Goal: Contribute content: Contribute content

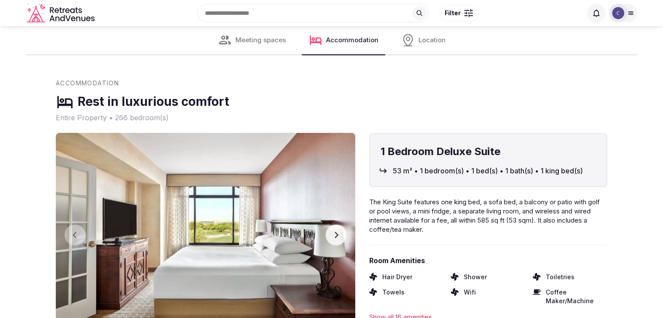
scroll to position [1176, 0]
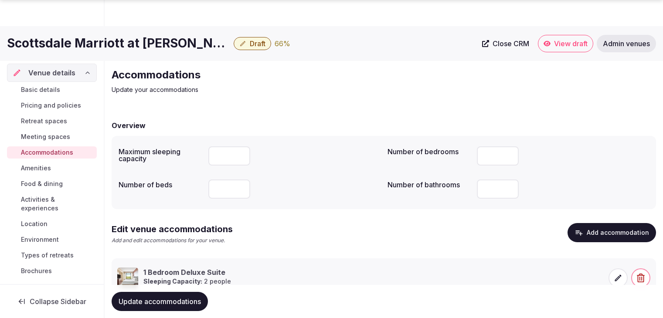
scroll to position [33, 0]
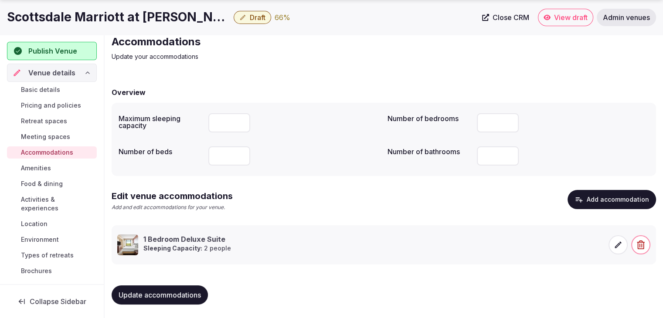
drag, startPoint x: 42, startPoint y: 165, endPoint x: 75, endPoint y: 183, distance: 37.6
click at [42, 164] on span "Amenities" at bounding box center [36, 168] width 30 height 9
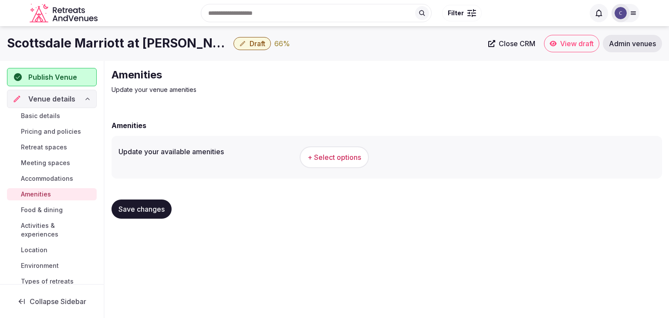
click at [145, 49] on h1 "Scottsdale Marriott at [PERSON_NAME][GEOGRAPHIC_DATA]" at bounding box center [118, 43] width 223 height 17
click at [145, 49] on h1 "Scottsdale Marriott at McDowell Mountains" at bounding box center [118, 43] width 223 height 17
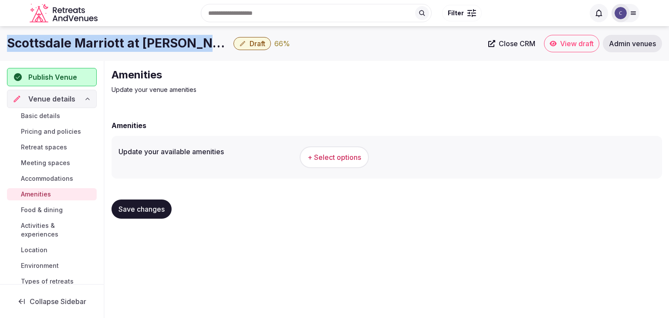
click at [144, 48] on h1 "Scottsdale Marriott at McDowell Mountains" at bounding box center [118, 43] width 223 height 17
copy div "Scottsdale Marriott at McDowell Mountains"
click at [335, 157] on span "+ Select options" at bounding box center [335, 157] width 54 height 10
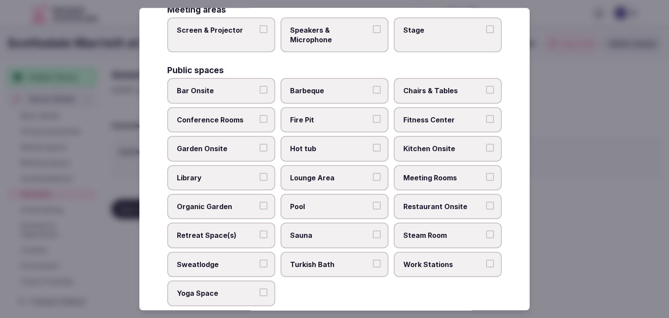
scroll to position [469, 0]
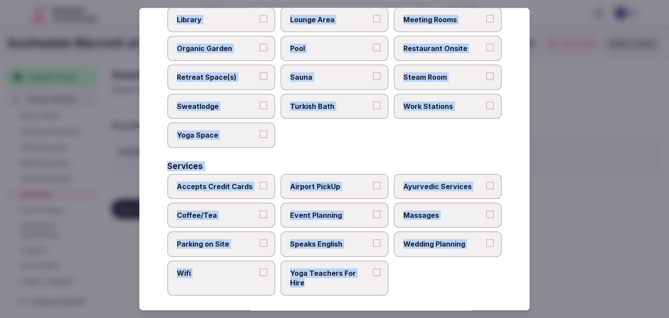
drag, startPoint x: 162, startPoint y: 61, endPoint x: 411, endPoint y: 288, distance: 336.7
click at [411, 288] on div "Select your venue amenities Choose all applicable amenities offered. Activities…" at bounding box center [334, 159] width 390 height 302
copy div "Choose all applicable amenities offered. Activities Bicycles Camping Allowed On…"
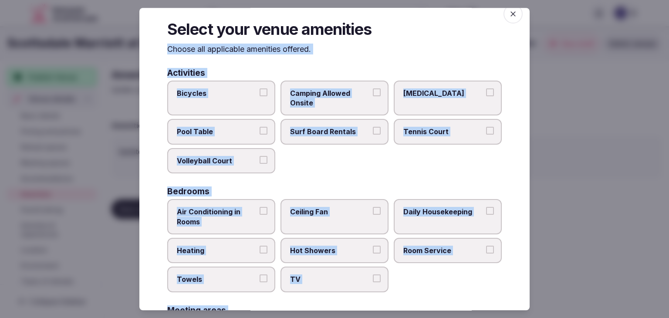
scroll to position [0, 0]
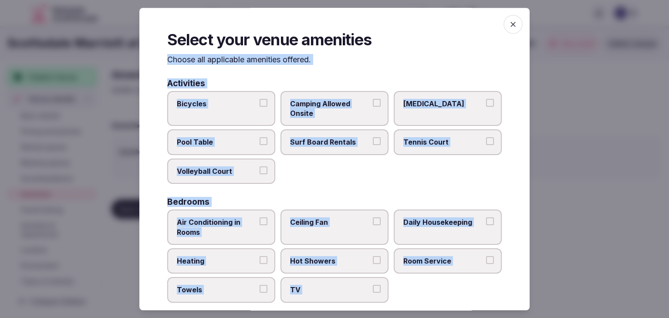
drag, startPoint x: 233, startPoint y: 179, endPoint x: 339, endPoint y: 165, distance: 106.4
click at [234, 179] on label "Volleyball Court" at bounding box center [221, 171] width 108 height 25
click at [260, 174] on button "Volleyball Court" at bounding box center [264, 170] width 8 height 8
click at [418, 147] on label "Tennis Court" at bounding box center [448, 142] width 108 height 25
click at [486, 145] on button "Tennis Court" at bounding box center [490, 142] width 8 height 8
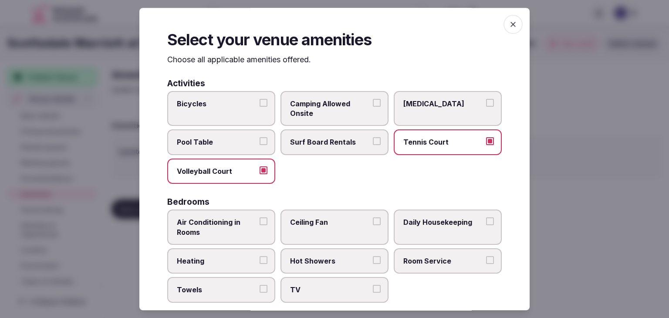
scroll to position [87, 0]
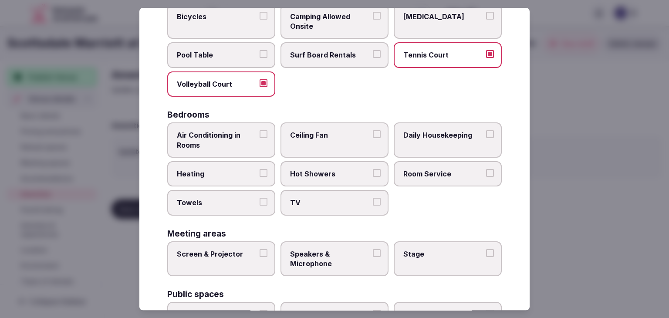
click at [227, 122] on label "Air Conditioning in Rooms" at bounding box center [221, 139] width 108 height 35
click at [260, 130] on button "Air Conditioning in Rooms" at bounding box center [264, 134] width 8 height 8
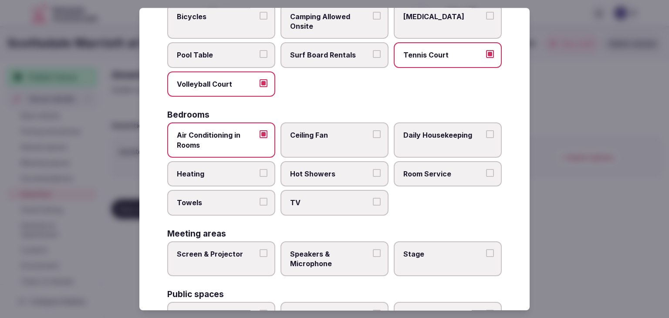
drag, startPoint x: 226, startPoint y: 164, endPoint x: 229, endPoint y: 188, distance: 23.7
click at [226, 166] on label "Heating" at bounding box center [221, 173] width 108 height 25
click at [260, 169] on button "Heating" at bounding box center [264, 173] width 8 height 8
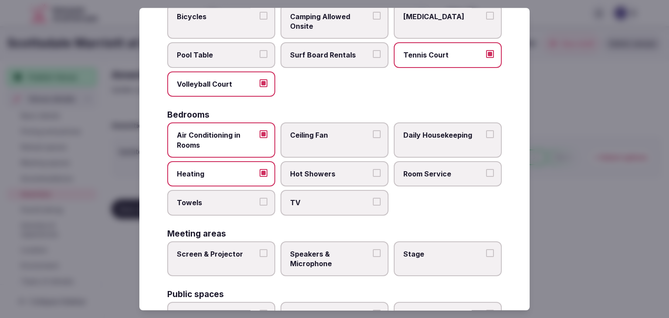
drag, startPoint x: 229, startPoint y: 194, endPoint x: 247, endPoint y: 200, distance: 19.2
click at [232, 196] on label "Towels" at bounding box center [221, 202] width 108 height 25
click at [260, 198] on button "Towels" at bounding box center [264, 202] width 8 height 8
click at [348, 201] on span "TV" at bounding box center [330, 203] width 80 height 10
click at [373, 201] on button "TV" at bounding box center [377, 202] width 8 height 8
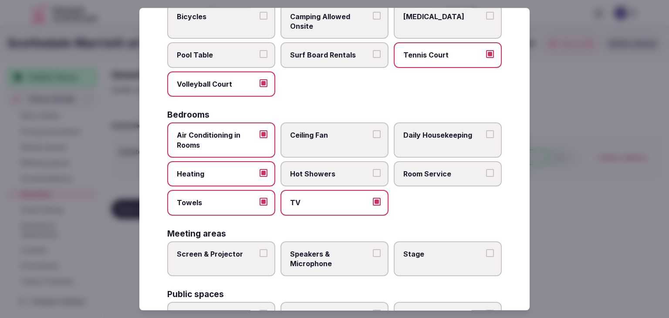
drag, startPoint x: 339, startPoint y: 169, endPoint x: 450, endPoint y: 168, distance: 110.7
click at [339, 169] on span "Hot Showers" at bounding box center [330, 174] width 80 height 10
click at [373, 169] on button "Hot Showers" at bounding box center [377, 173] width 8 height 8
click at [450, 169] on span "Room Service" at bounding box center [443, 174] width 80 height 10
click at [486, 169] on button "Room Service" at bounding box center [490, 173] width 8 height 8
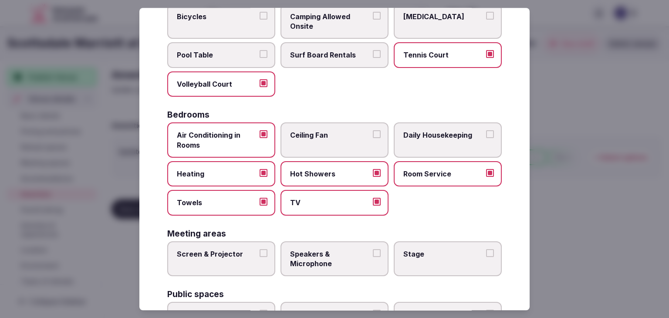
click at [448, 132] on span "Daily Housekeeping" at bounding box center [443, 135] width 80 height 10
click at [486, 132] on button "Daily Housekeeping" at bounding box center [490, 134] width 8 height 8
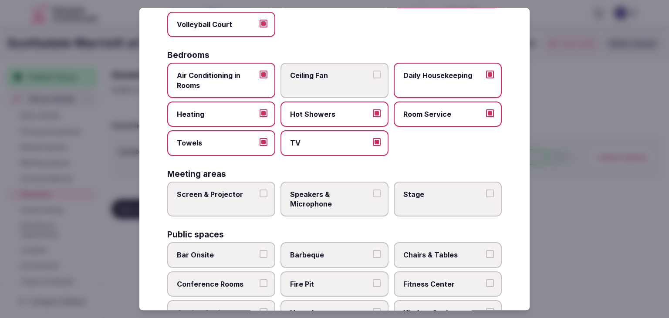
scroll to position [174, 0]
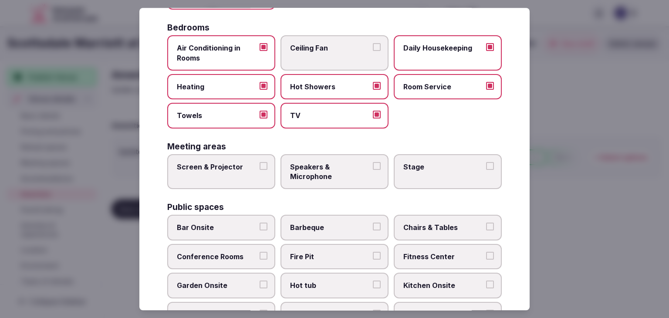
drag, startPoint x: 235, startPoint y: 171, endPoint x: 244, endPoint y: 171, distance: 8.3
click at [237, 171] on label "Screen & Projector" at bounding box center [221, 171] width 108 height 35
click at [260, 170] on button "Screen & Projector" at bounding box center [264, 166] width 8 height 8
click at [343, 171] on span "Speakers & Microphone" at bounding box center [330, 172] width 80 height 20
click at [373, 170] on button "Speakers & Microphone" at bounding box center [377, 166] width 8 height 8
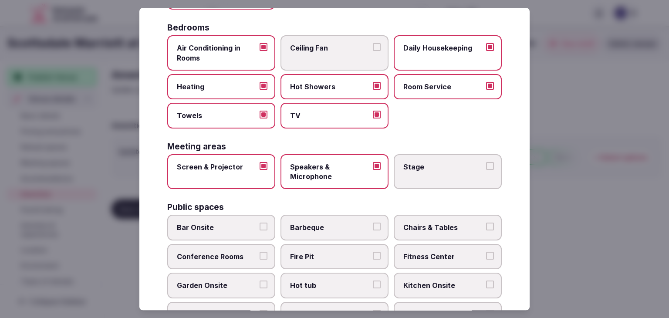
click at [450, 172] on label "Stage" at bounding box center [448, 171] width 108 height 35
click at [486, 170] on button "Stage" at bounding box center [490, 166] width 8 height 8
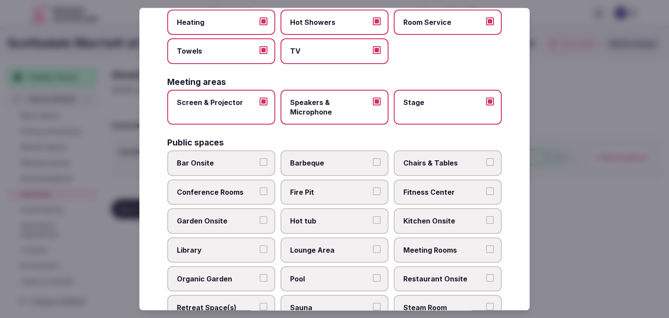
scroll to position [305, 0]
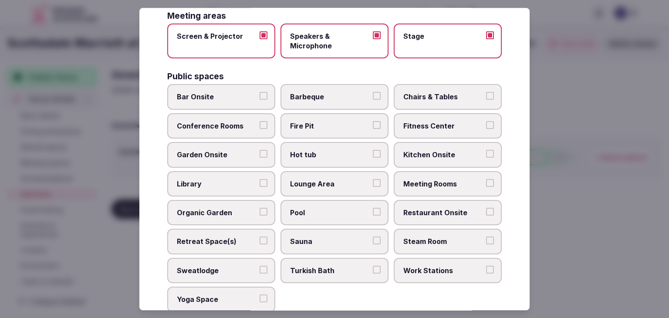
drag, startPoint x: 229, startPoint y: 93, endPoint x: 246, endPoint y: 93, distance: 17.0
click at [230, 93] on span "Bar Onsite" at bounding box center [217, 97] width 80 height 10
click at [260, 93] on button "Bar Onsite" at bounding box center [264, 96] width 8 height 8
click at [443, 96] on span "Chairs & Tables" at bounding box center [443, 97] width 80 height 10
click at [486, 96] on button "Chairs & Tables" at bounding box center [490, 96] width 8 height 8
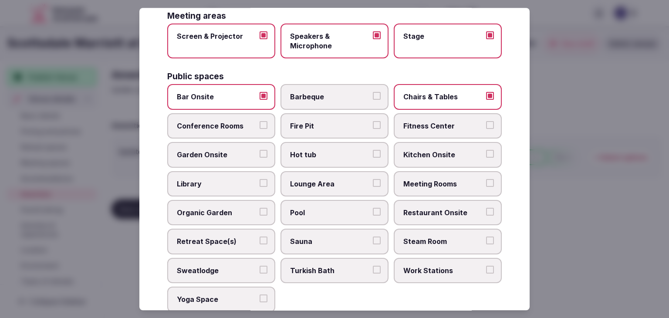
click at [440, 129] on label "Fitness Center" at bounding box center [448, 125] width 108 height 25
click at [486, 129] on button "Fitness Center" at bounding box center [490, 125] width 8 height 8
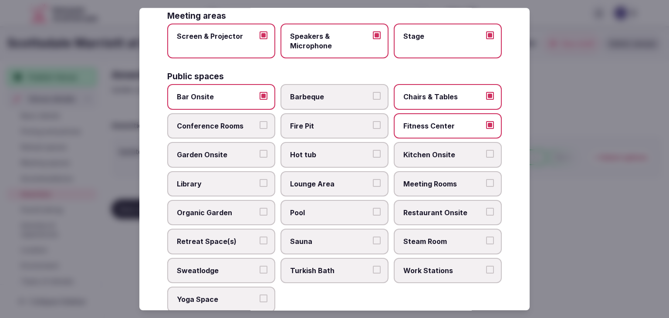
click at [447, 186] on label "Meeting Rooms" at bounding box center [448, 183] width 108 height 25
click at [486, 186] on button "Meeting Rooms" at bounding box center [490, 183] width 8 height 8
click at [439, 210] on span "Restaurant Onsite" at bounding box center [443, 213] width 80 height 10
click at [486, 210] on button "Restaurant Onsite" at bounding box center [490, 212] width 8 height 8
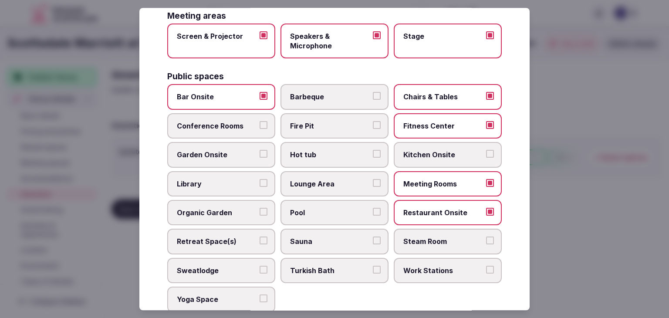
click at [351, 187] on label "Lounge Area" at bounding box center [335, 183] width 108 height 25
click at [373, 187] on button "Lounge Area" at bounding box center [377, 183] width 8 height 8
click at [340, 210] on span "Pool" at bounding box center [330, 213] width 80 height 10
click at [373, 210] on button "Pool" at bounding box center [377, 212] width 8 height 8
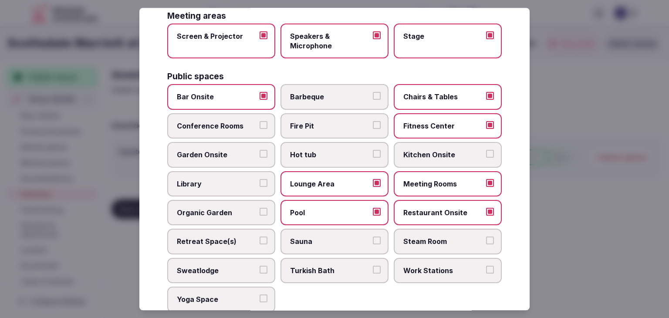
click at [230, 121] on span "Conference Rooms" at bounding box center [217, 126] width 80 height 10
click at [260, 121] on button "Conference Rooms" at bounding box center [264, 125] width 8 height 8
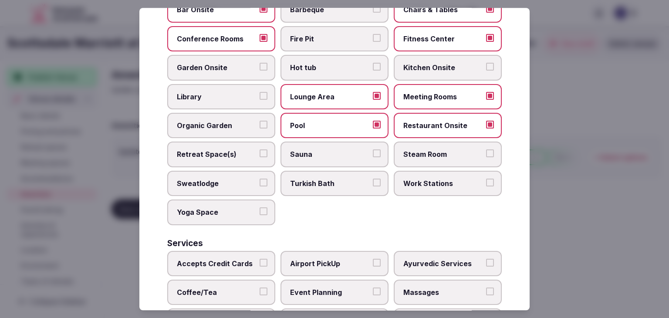
click at [233, 158] on label "Retreat Space(s)" at bounding box center [221, 154] width 108 height 25
click at [260, 158] on button "Retreat Space(s)" at bounding box center [264, 154] width 8 height 8
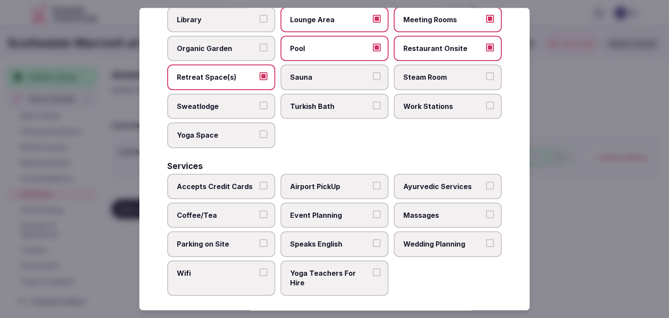
click at [236, 182] on span "Accepts Credit Cards" at bounding box center [217, 187] width 80 height 10
click at [260, 182] on button "Accepts Credit Cards" at bounding box center [264, 186] width 8 height 8
click at [217, 221] on label "Coffee/Tea" at bounding box center [221, 215] width 108 height 25
click at [260, 218] on button "Coffee/Tea" at bounding box center [264, 214] width 8 height 8
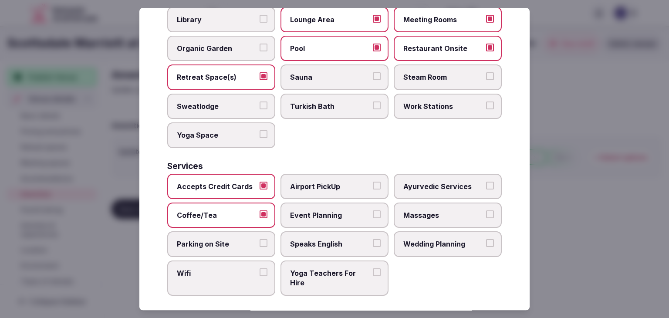
click at [217, 240] on span "Parking on Site" at bounding box center [217, 245] width 80 height 10
click at [260, 240] on button "Parking on Site" at bounding box center [264, 244] width 8 height 8
click at [217, 268] on span "Wifi" at bounding box center [217, 273] width 80 height 10
click at [260, 268] on button "Wifi" at bounding box center [264, 272] width 8 height 8
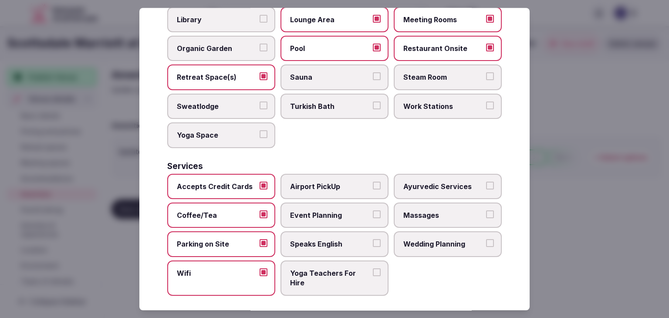
click at [330, 240] on span "Speaks English" at bounding box center [330, 245] width 80 height 10
click at [373, 240] on button "Speaks English" at bounding box center [377, 244] width 8 height 8
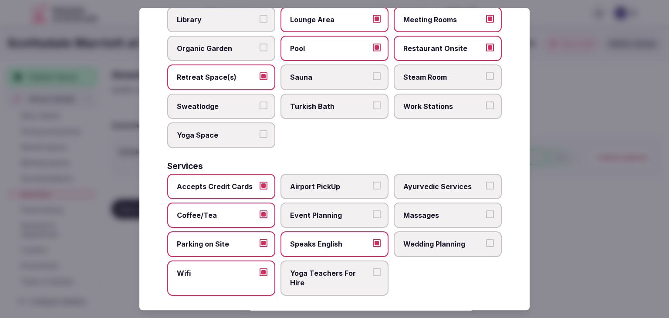
click at [415, 240] on span "Wedding Planning" at bounding box center [443, 245] width 80 height 10
click at [486, 240] on button "Wedding Planning" at bounding box center [490, 244] width 8 height 8
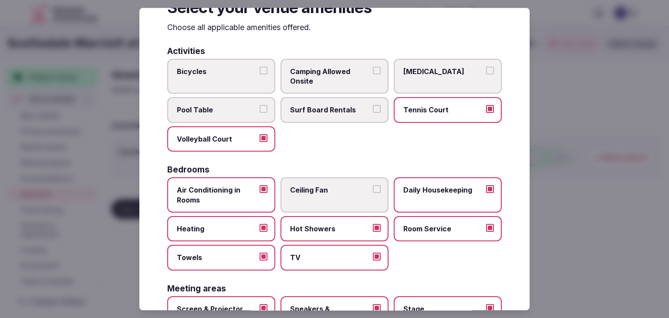
scroll to position [0, 0]
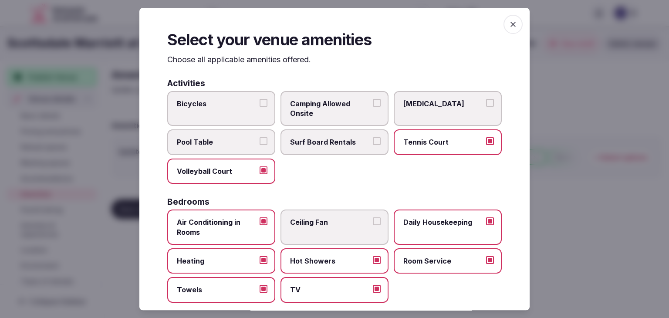
click at [506, 29] on span "button" at bounding box center [513, 24] width 19 height 19
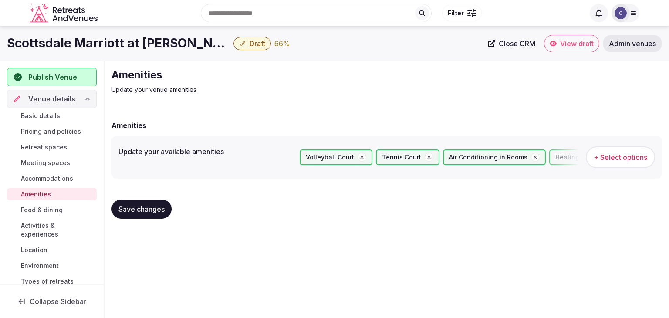
click at [162, 216] on button "Save changes" at bounding box center [142, 209] width 60 height 19
click at [52, 210] on span "Food & dining" at bounding box center [42, 210] width 42 height 9
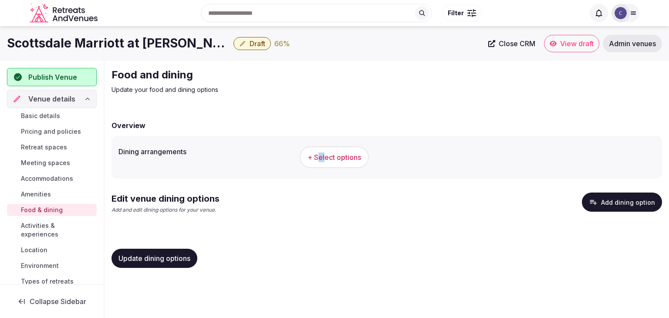
click at [327, 167] on div "+ Select options" at bounding box center [477, 157] width 355 height 29
click at [331, 152] on span "+ Select options" at bounding box center [335, 157] width 54 height 10
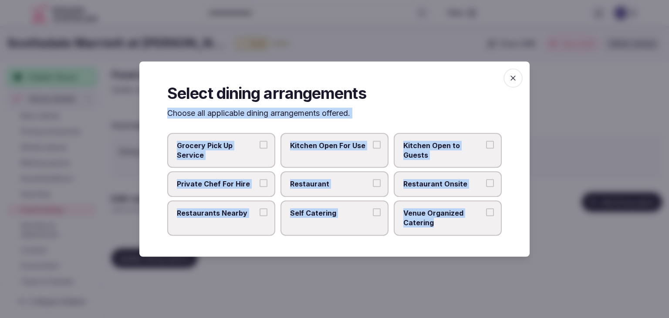
drag, startPoint x: 167, startPoint y: 115, endPoint x: 481, endPoint y: 218, distance: 331.0
click at [481, 218] on div "Select dining arrangements Choose all applicable dining arrangements offered. G…" at bounding box center [334, 158] width 390 height 195
copy div "Choose all applicable dining arrangements offered. Grocery Pick Up Service Kitc…"
click at [431, 185] on span "Restaurant Onsite" at bounding box center [443, 184] width 80 height 10
click at [486, 185] on button "Restaurant Onsite" at bounding box center [490, 183] width 8 height 8
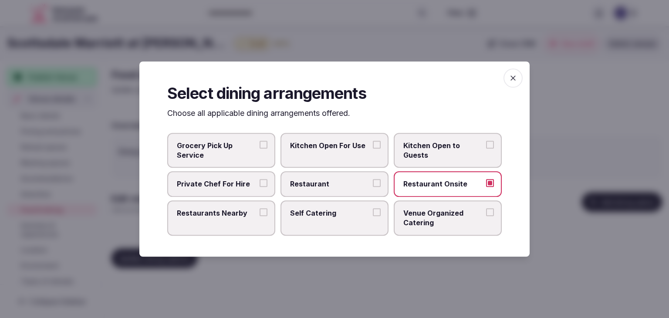
click at [509, 80] on icon "button" at bounding box center [513, 78] width 9 height 9
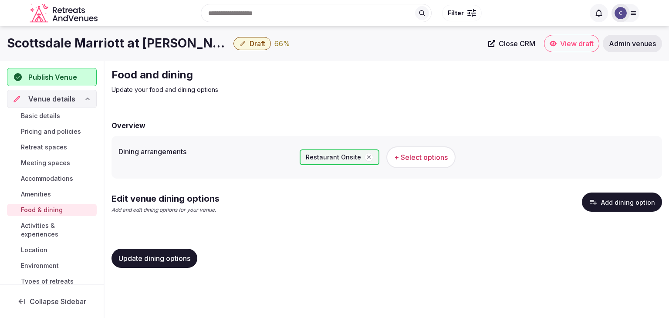
click at [190, 255] on span "Update dining options" at bounding box center [154, 258] width 72 height 9
click at [640, 201] on button "Add dining option" at bounding box center [622, 202] width 80 height 19
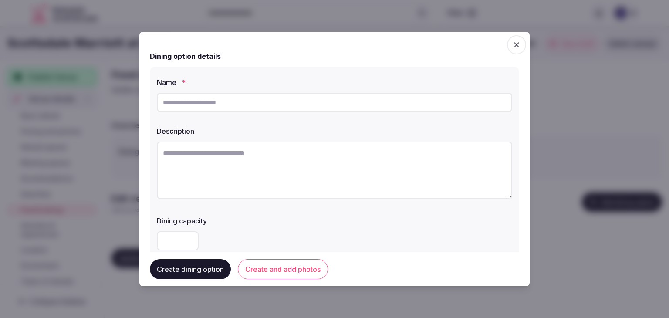
click at [288, 105] on input "text" at bounding box center [334, 102] width 355 height 19
paste input "**********"
type input "**********"
click at [299, 162] on textarea at bounding box center [334, 171] width 355 height 58
click at [341, 180] on textarea at bounding box center [334, 171] width 355 height 58
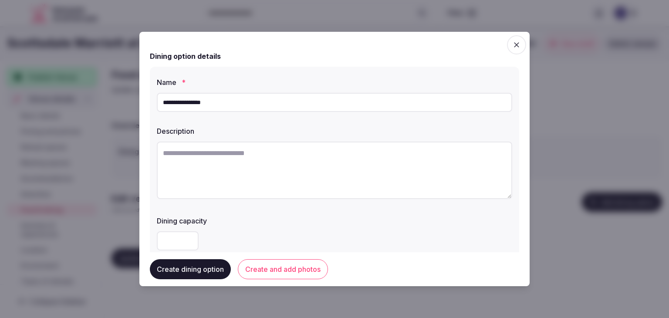
paste textarea "**********"
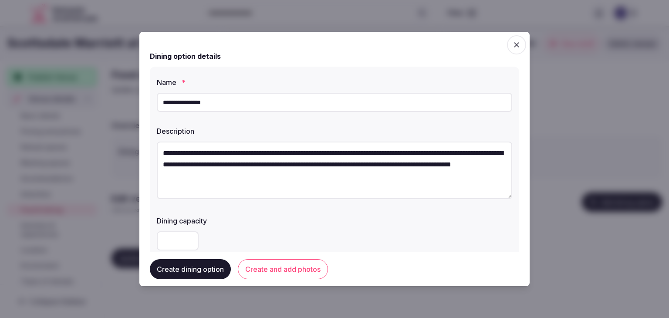
scroll to position [5, 0]
type textarea "**********"
click at [328, 223] on label "Dining capacity" at bounding box center [334, 220] width 355 height 7
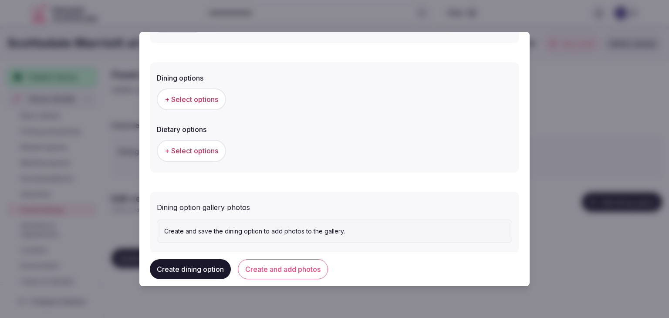
scroll to position [218, 0]
click at [200, 93] on button "+ Select options" at bounding box center [191, 99] width 69 height 22
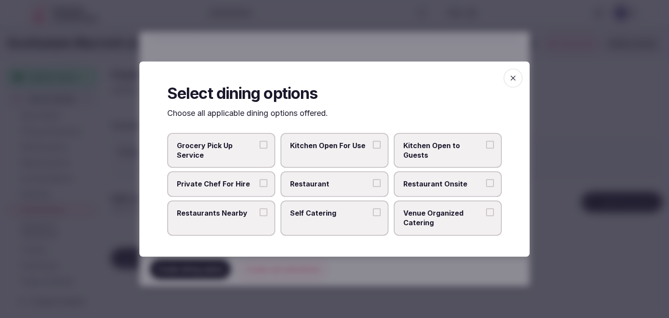
drag, startPoint x: 413, startPoint y: 187, endPoint x: 458, endPoint y: 161, distance: 52.5
click at [413, 187] on span "Restaurant Onsite" at bounding box center [443, 184] width 80 height 10
click at [486, 187] on button "Restaurant Onsite" at bounding box center [490, 183] width 8 height 8
click at [521, 75] on span "button" at bounding box center [513, 77] width 19 height 19
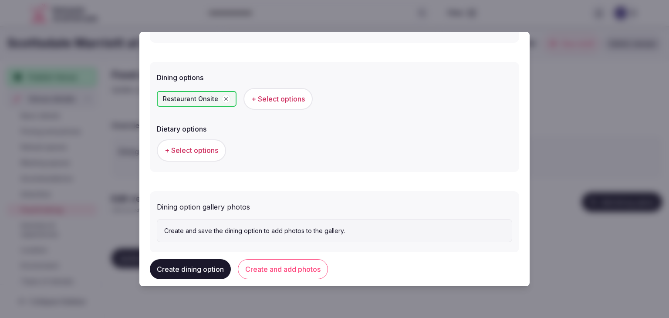
click at [273, 262] on button "Create and add photos" at bounding box center [283, 269] width 90 height 20
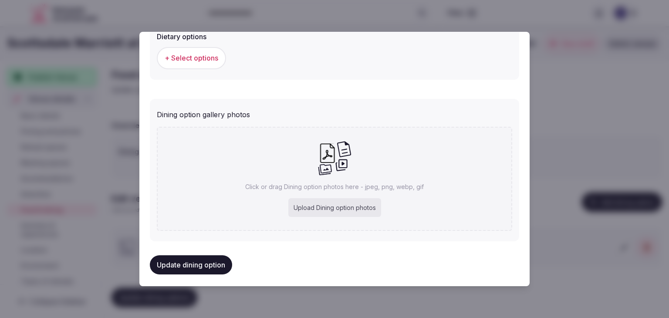
scroll to position [315, 0]
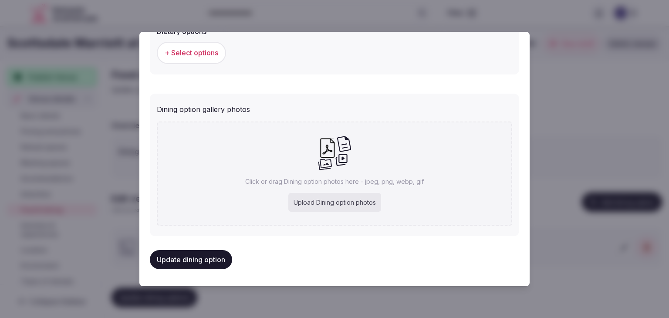
click at [321, 191] on div "Click or drag Dining option photos here - jpeg, png, webp, gif Upload Dining op…" at bounding box center [334, 174] width 355 height 104
type input "**********"
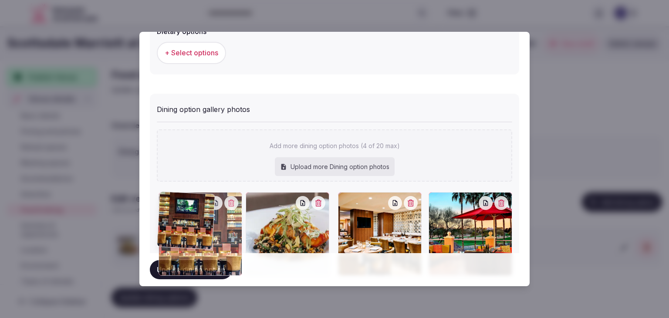
drag, startPoint x: 254, startPoint y: 203, endPoint x: 208, endPoint y: 208, distance: 45.6
click at [208, 208] on div at bounding box center [201, 234] width 84 height 84
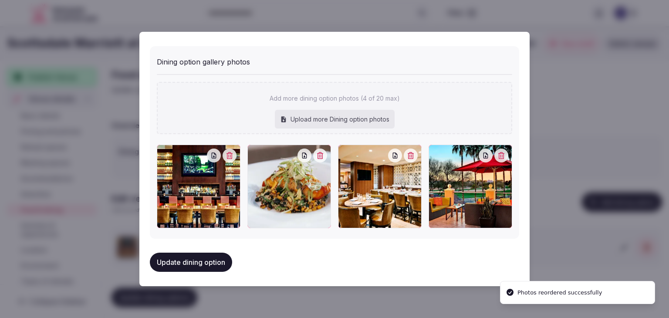
scroll to position [363, 0]
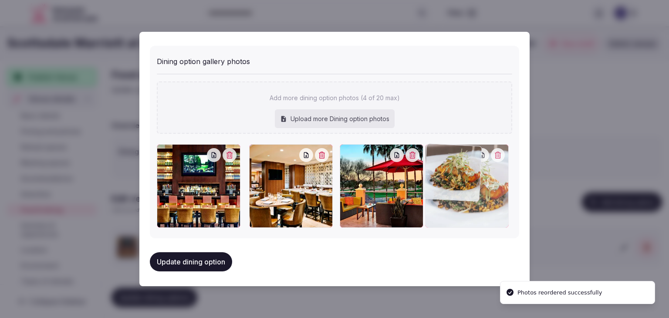
drag, startPoint x: 349, startPoint y: 159, endPoint x: 445, endPoint y: 168, distance: 96.7
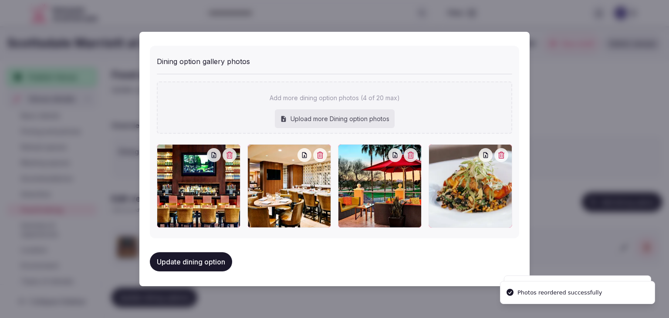
click at [190, 257] on button "Update dining option" at bounding box center [191, 261] width 82 height 19
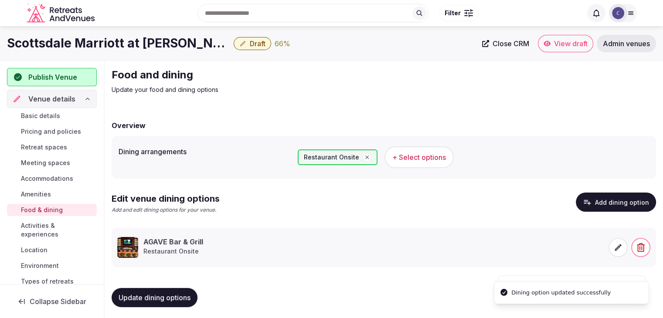
click at [182, 291] on button "Update dining options" at bounding box center [155, 297] width 86 height 19
click at [55, 226] on span "Activities & experiences" at bounding box center [57, 229] width 72 height 17
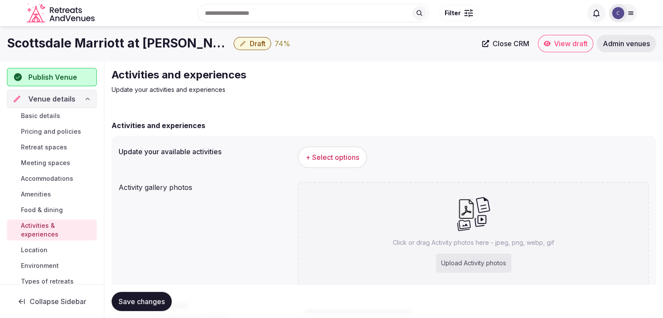
click at [462, 264] on div "Upload Activity photos" at bounding box center [473, 263] width 75 height 19
type input "**********"
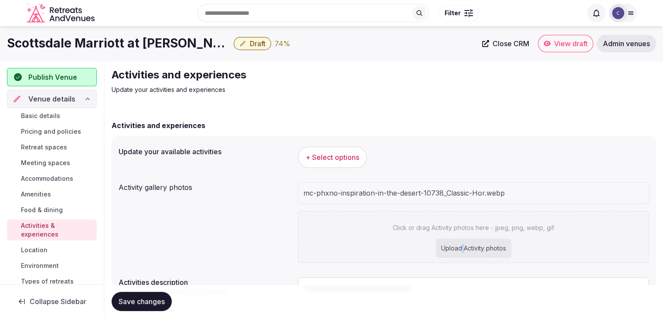
click at [361, 164] on button "+ Select options" at bounding box center [332, 157] width 69 height 22
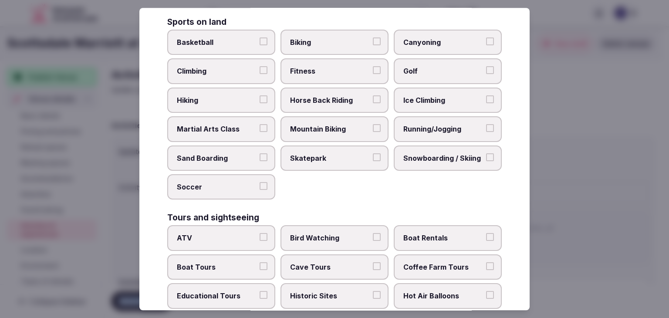
scroll to position [673, 0]
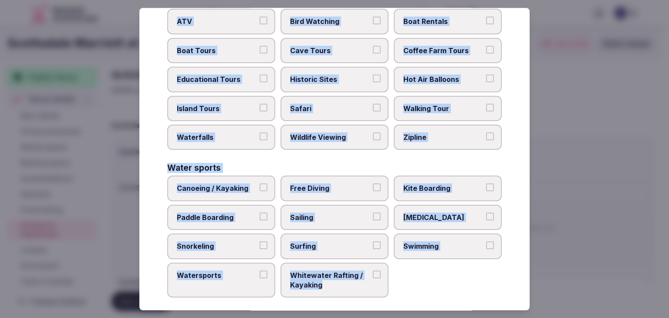
drag, startPoint x: 162, startPoint y: 63, endPoint x: 400, endPoint y: 298, distance: 335.1
click at [400, 298] on div "Select your activities Choose all applicable activities offered. Culture Dancin…" at bounding box center [334, 159] width 390 height 302
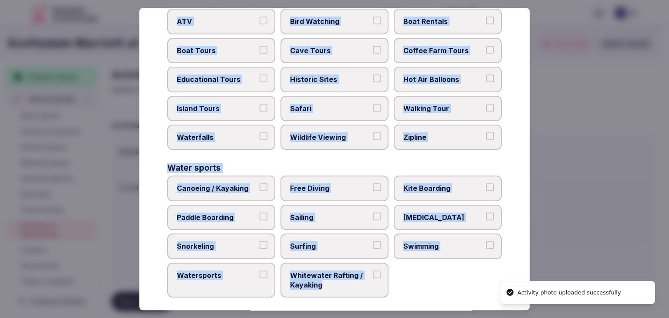
copy div "Choose all applicable activities offered. Culture Dancing Food and Culinary Cla…"
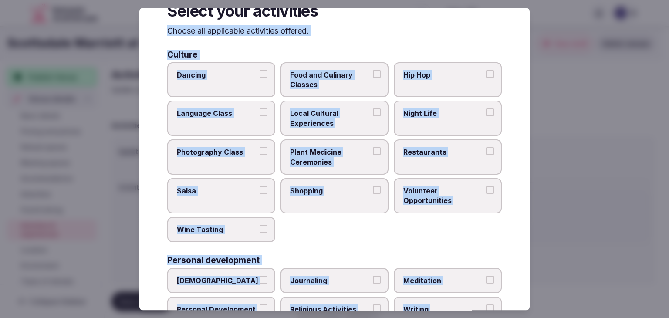
scroll to position [0, 0]
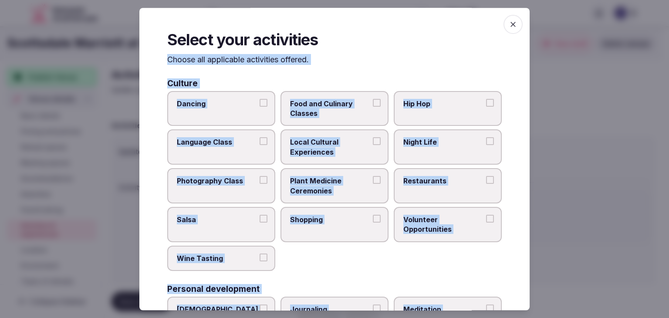
click at [317, 152] on span "Local Cultural Experiences" at bounding box center [330, 148] width 80 height 20
click at [373, 145] on button "Local Cultural Experiences" at bounding box center [377, 142] width 8 height 8
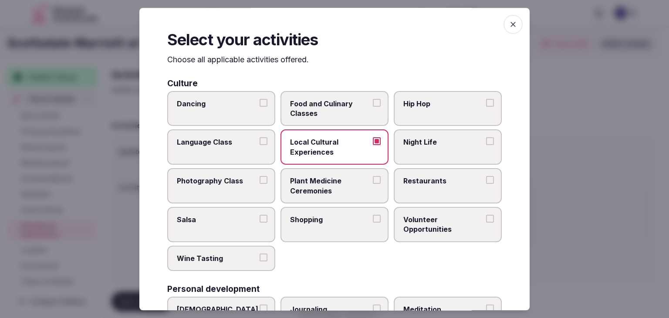
click at [429, 178] on span "Restaurants" at bounding box center [443, 181] width 80 height 10
click at [486, 178] on button "Restaurants" at bounding box center [490, 180] width 8 height 8
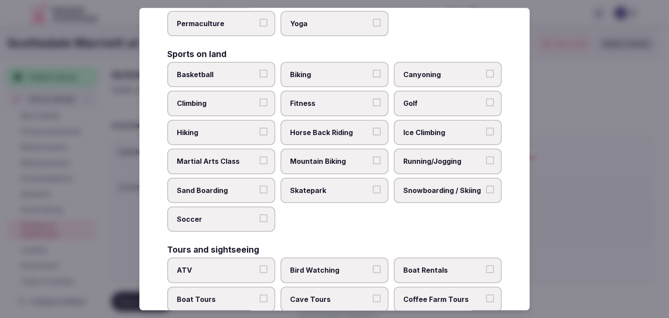
scroll to position [479, 0]
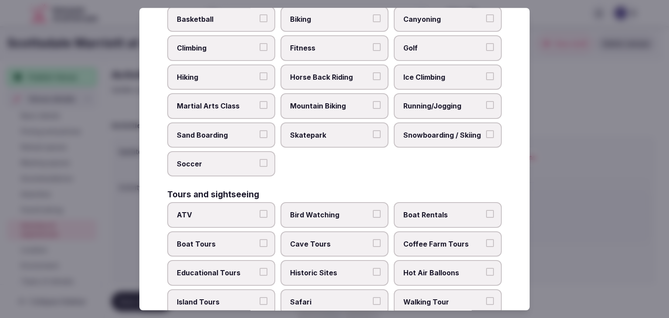
click at [432, 297] on span "Walking Tour" at bounding box center [443, 302] width 80 height 10
click at [486, 297] on button "Walking Tour" at bounding box center [490, 301] width 8 height 8
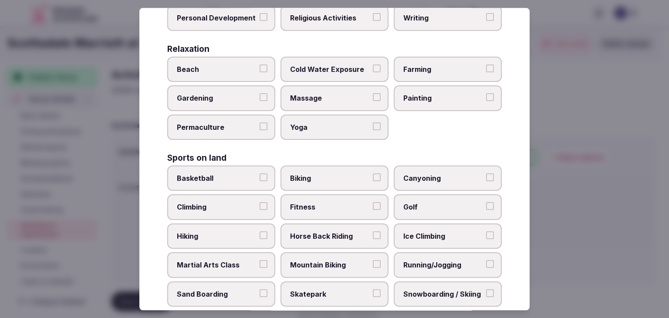
scroll to position [305, 0]
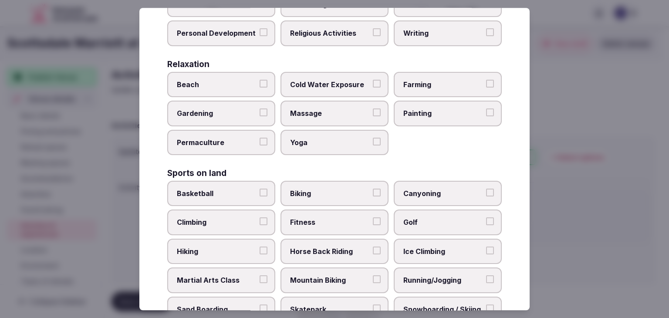
click at [345, 111] on span "Massage" at bounding box center [330, 114] width 80 height 10
click at [373, 111] on button "Massage" at bounding box center [377, 113] width 8 height 8
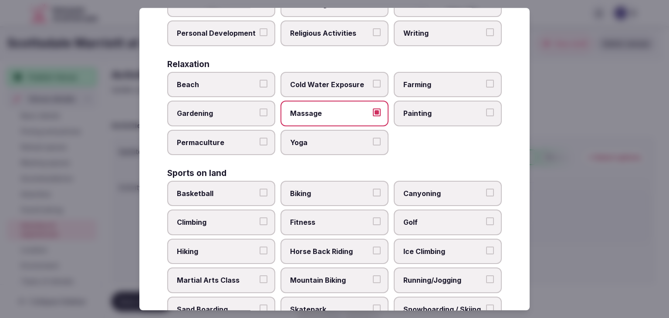
click at [345, 138] on span "Yoga" at bounding box center [330, 143] width 80 height 10
click at [373, 138] on button "Yoga" at bounding box center [377, 142] width 8 height 8
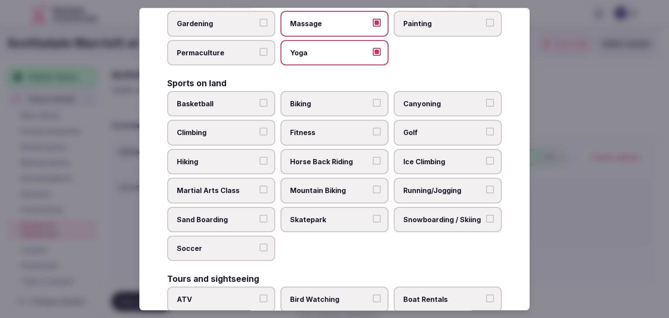
scroll to position [436, 0]
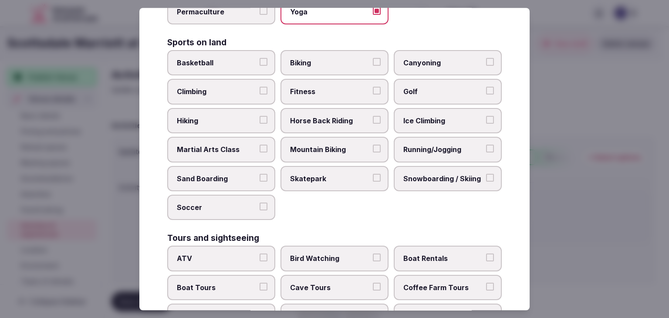
click at [245, 108] on label "Hiking" at bounding box center [221, 120] width 108 height 25
click at [260, 116] on button "Hiking" at bounding box center [264, 120] width 8 height 8
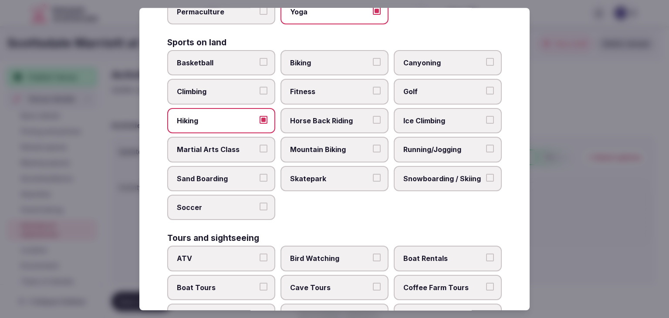
click at [310, 61] on span "Biking" at bounding box center [330, 63] width 80 height 10
click at [373, 61] on button "Biking" at bounding box center [377, 62] width 8 height 8
click at [311, 94] on label "Fitness" at bounding box center [335, 91] width 108 height 25
click at [373, 94] on button "Fitness" at bounding box center [377, 91] width 8 height 8
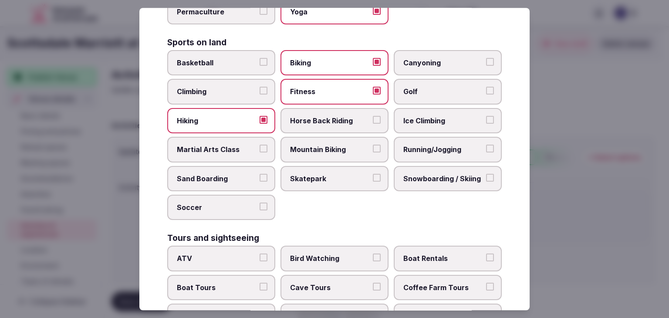
click at [321, 145] on span "Mountain Biking" at bounding box center [330, 150] width 80 height 10
click at [373, 145] on button "Mountain Biking" at bounding box center [377, 149] width 8 height 8
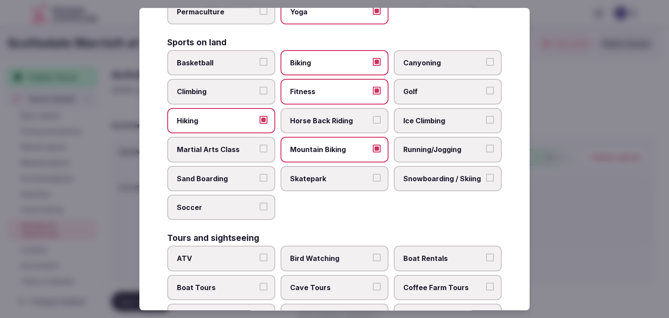
click at [342, 87] on span "Fitness" at bounding box center [330, 92] width 80 height 10
click at [373, 87] on button "Fitness" at bounding box center [377, 91] width 8 height 8
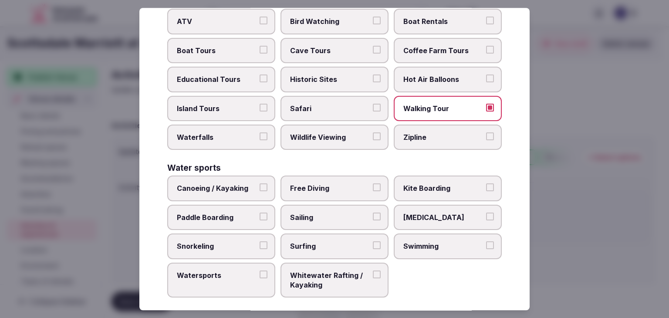
click at [465, 246] on label "Swimming" at bounding box center [448, 245] width 108 height 25
click at [486, 246] on button "Swimming" at bounding box center [490, 245] width 8 height 8
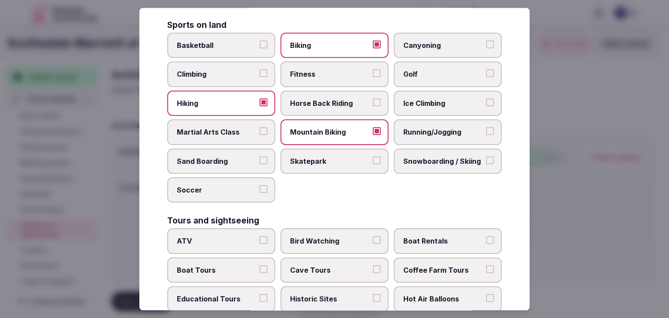
scroll to position [411, 0]
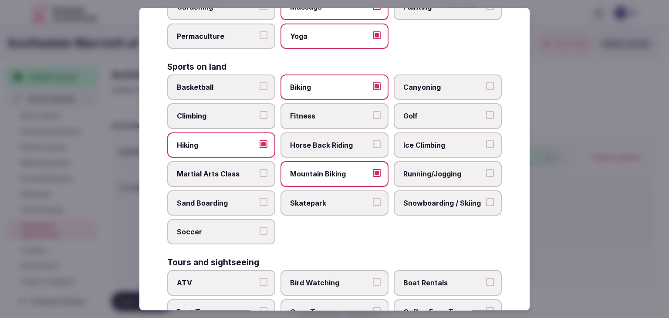
click at [420, 105] on label "Golf" at bounding box center [448, 116] width 108 height 25
click at [486, 112] on button "Golf" at bounding box center [490, 116] width 8 height 8
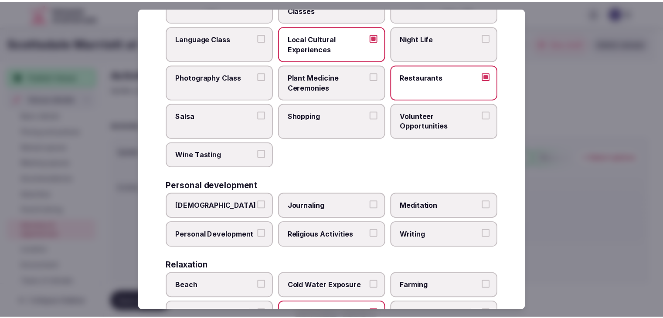
scroll to position [0, 0]
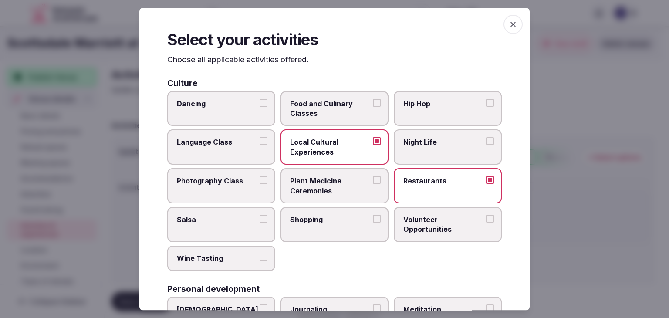
click at [511, 24] on icon "button" at bounding box center [513, 24] width 5 height 5
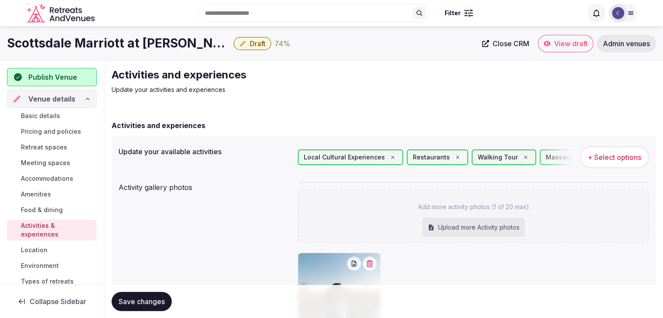
click at [156, 301] on span "Save changes" at bounding box center [141, 301] width 46 height 9
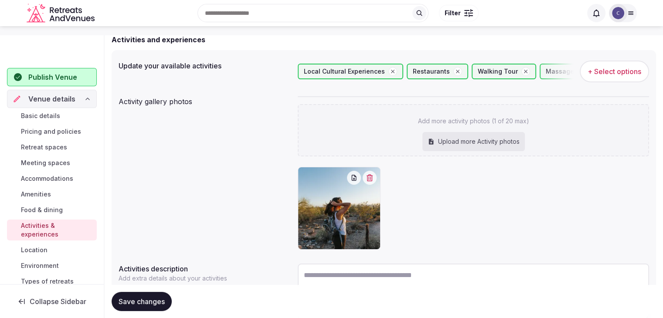
scroll to position [131, 0]
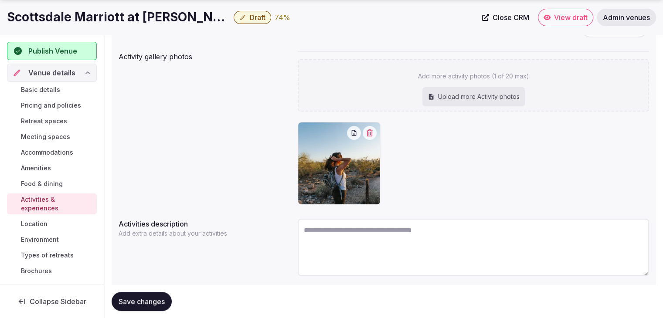
click at [145, 310] on button "Save changes" at bounding box center [142, 301] width 60 height 19
click at [52, 244] on link "Environment" at bounding box center [52, 239] width 90 height 12
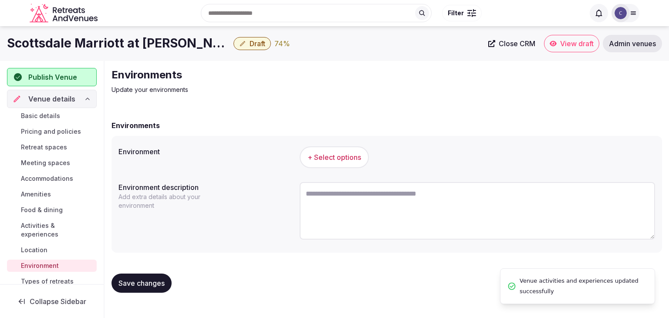
click at [325, 161] on span "+ Select options" at bounding box center [335, 157] width 54 height 10
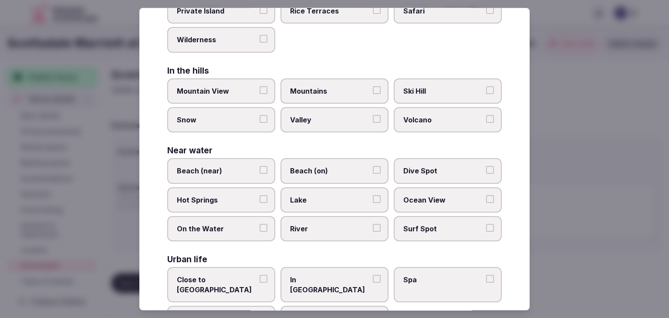
scroll to position [208, 0]
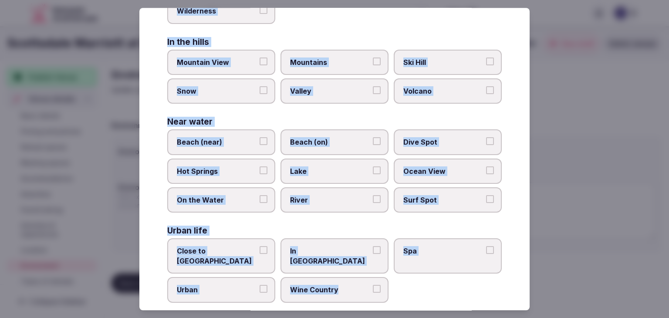
drag, startPoint x: 161, startPoint y: 58, endPoint x: 376, endPoint y: 297, distance: 320.5
click at [376, 297] on div "Select your environment Choose all applicable environments offered. In nature C…" at bounding box center [334, 159] width 390 height 302
copy div "Choose all applicable environments offered. In nature Close to Nature Countrysi…"
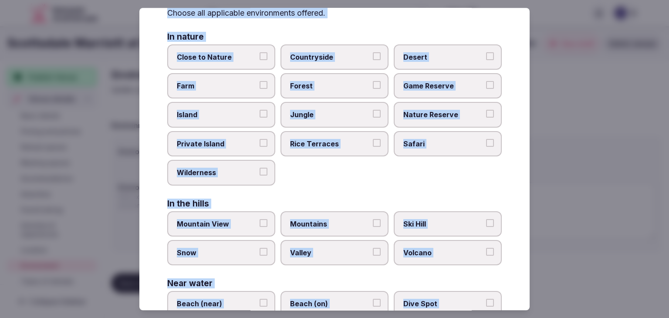
scroll to position [0, 0]
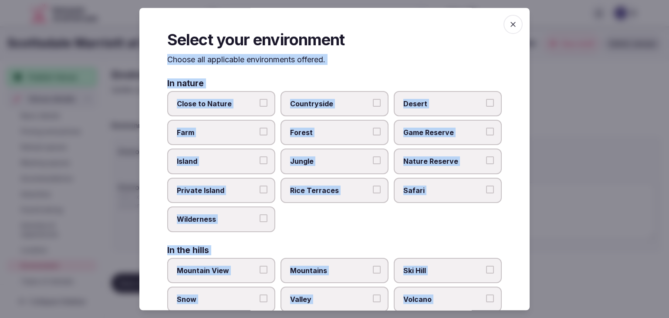
click at [416, 101] on span "Desert" at bounding box center [443, 104] width 80 height 10
click at [486, 101] on button "Desert" at bounding box center [490, 103] width 8 height 8
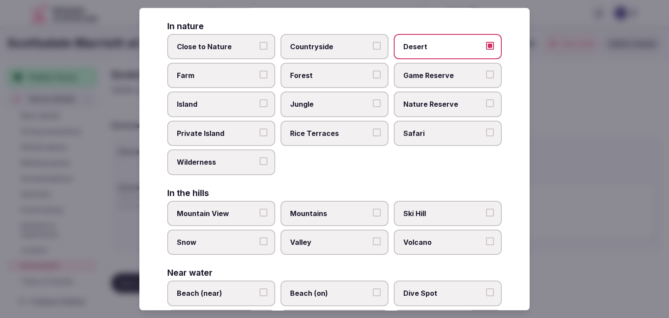
scroll to position [87, 0]
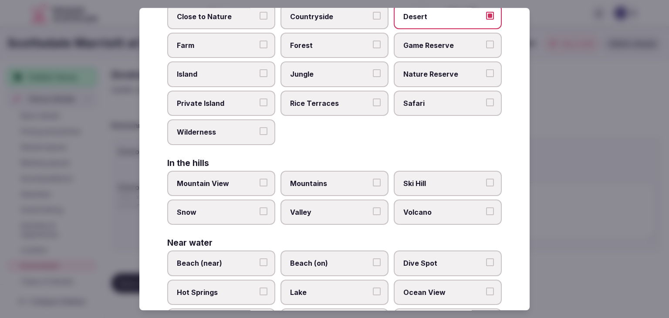
click at [203, 183] on span "Mountain View" at bounding box center [217, 184] width 80 height 10
click at [260, 183] on button "Mountain View" at bounding box center [264, 183] width 8 height 8
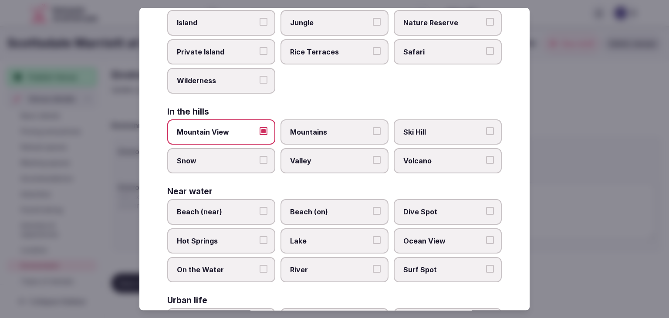
scroll to position [208, 0]
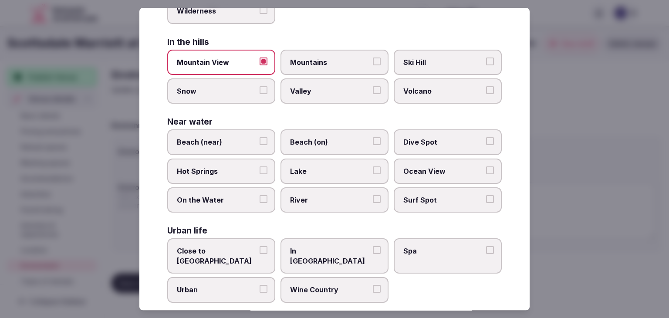
click at [246, 249] on span "Close to City Center" at bounding box center [217, 257] width 80 height 20
click at [260, 249] on button "Close to City Center" at bounding box center [264, 251] width 8 height 8
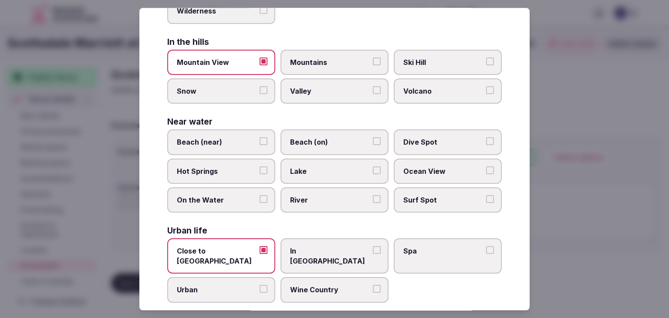
click at [243, 285] on span "Urban" at bounding box center [217, 290] width 80 height 10
click at [260, 285] on button "Urban" at bounding box center [264, 289] width 8 height 8
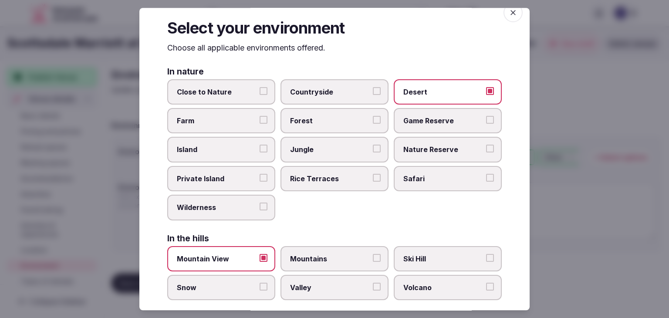
scroll to position [0, 0]
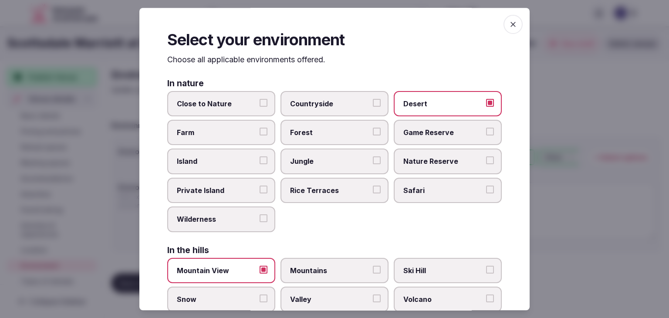
click at [225, 100] on span "Close to Nature" at bounding box center [217, 104] width 80 height 10
click at [260, 100] on button "Close to Nature" at bounding box center [264, 103] width 8 height 8
click at [509, 28] on icon "button" at bounding box center [513, 24] width 9 height 9
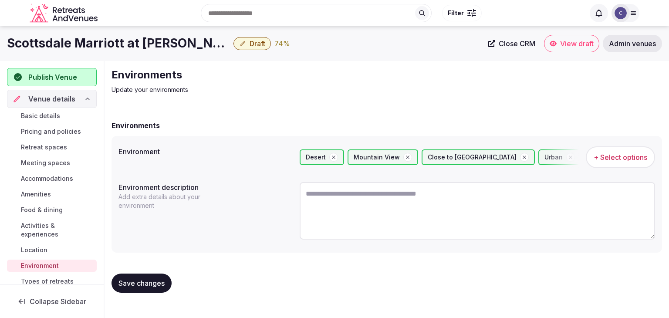
click at [195, 48] on h1 "Scottsdale Marriott at McDowell Mountains" at bounding box center [118, 43] width 223 height 17
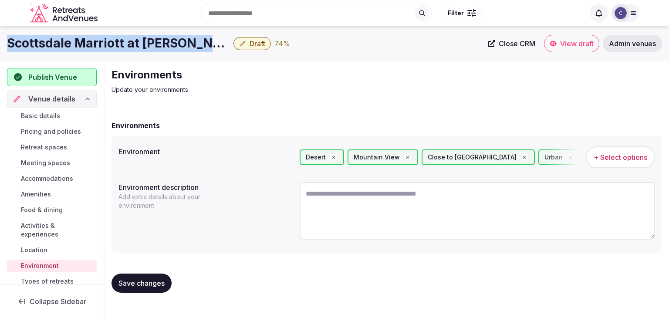
click at [195, 48] on h1 "Scottsdale Marriott at McDowell Mountains" at bounding box center [118, 43] width 223 height 17
copy div "Scottsdale Marriott at McDowell Mountains"
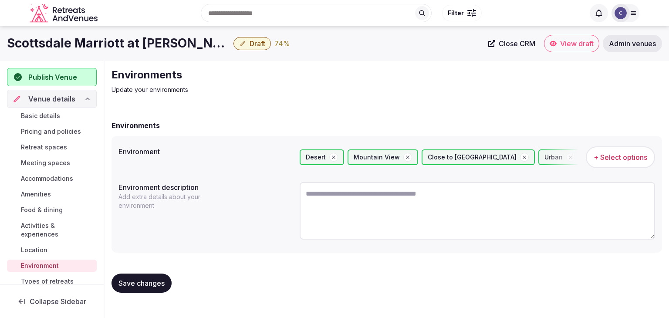
click at [356, 213] on textarea at bounding box center [477, 211] width 355 height 58
paste textarea "**********"
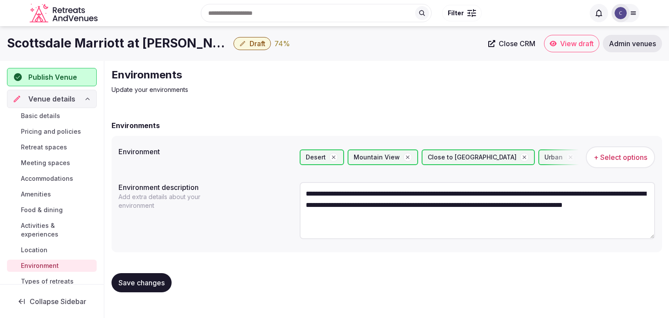
type textarea "**********"
click at [156, 276] on button "Save changes" at bounding box center [142, 282] width 60 height 19
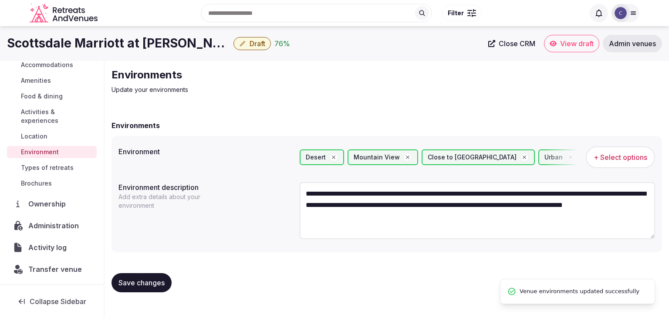
click at [60, 167] on span "Types of retreats" at bounding box center [47, 167] width 53 height 9
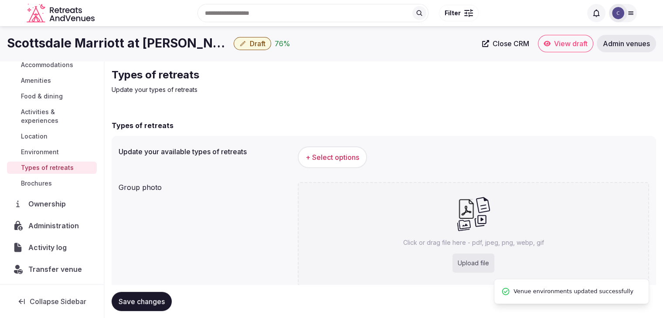
click at [323, 157] on span "+ Select options" at bounding box center [332, 157] width 54 height 10
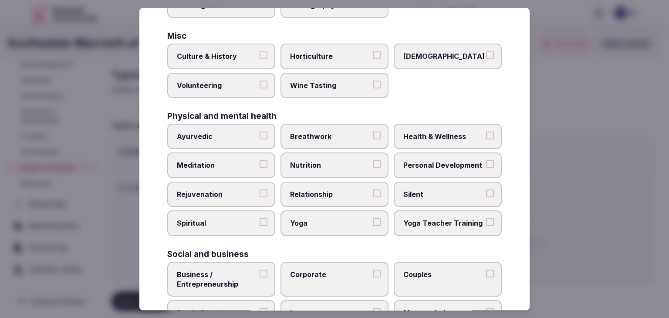
scroll to position [354, 0]
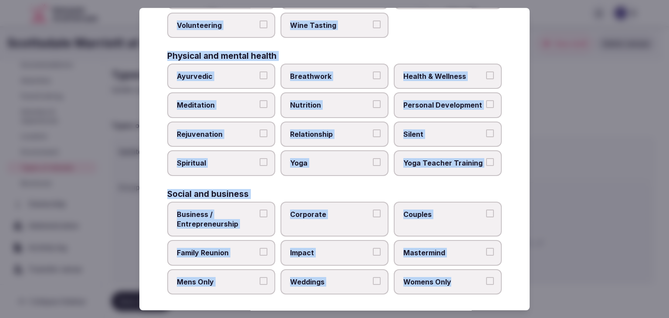
drag, startPoint x: 169, startPoint y: 61, endPoint x: 522, endPoint y: 279, distance: 414.3
click at [528, 281] on div "Select your types of retreats Choose all applicable types of retreats offered. …" at bounding box center [334, 159] width 390 height 302
copy div "Choose all applicable types of retreats offered. Active Adventure Cold Water Ex…"
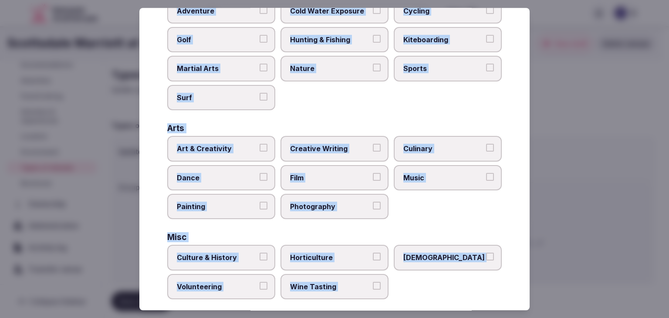
scroll to position [0, 0]
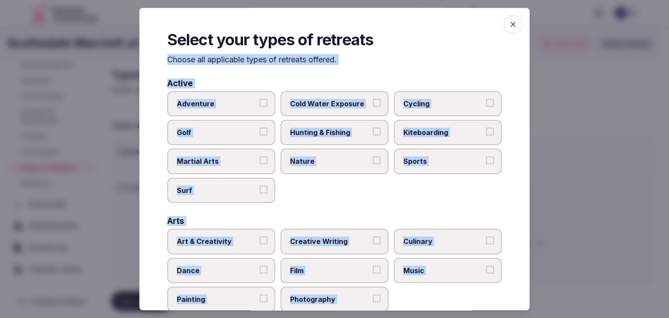
click at [348, 175] on div "Adventure Cold Water Exposure Cycling Golf Hunting & Fishing Kiteboarding Marti…" at bounding box center [334, 147] width 335 height 112
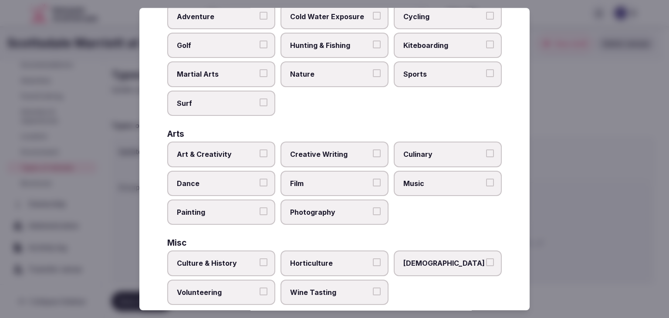
click at [322, 75] on span "Nature" at bounding box center [330, 75] width 80 height 10
click at [373, 75] on button "Nature" at bounding box center [377, 74] width 8 height 8
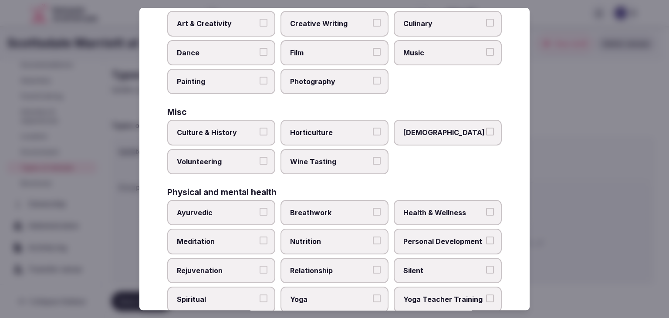
scroll to position [305, 0]
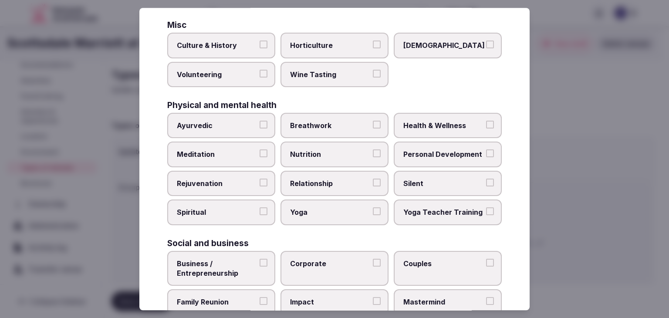
click at [434, 121] on span "Health & Wellness" at bounding box center [443, 126] width 80 height 10
click at [486, 121] on button "Health & Wellness" at bounding box center [490, 125] width 8 height 8
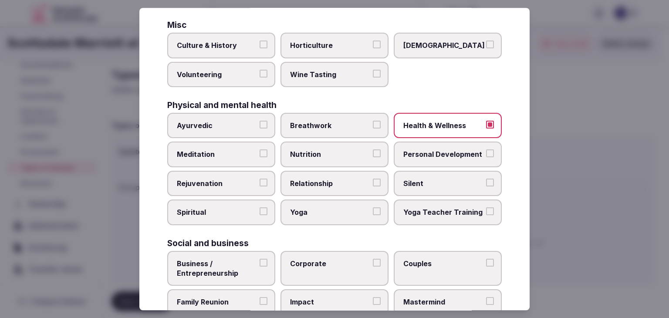
click at [226, 153] on span "Meditation" at bounding box center [217, 155] width 80 height 10
click at [260, 153] on button "Meditation" at bounding box center [264, 154] width 8 height 8
click at [227, 179] on span "Rejuvenation" at bounding box center [217, 184] width 80 height 10
click at [260, 179] on button "Rejuvenation" at bounding box center [264, 183] width 8 height 8
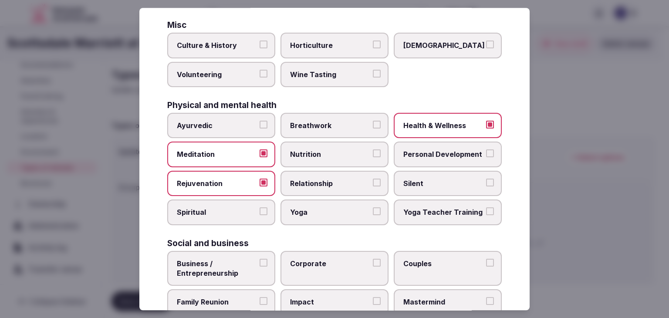
click at [298, 202] on label "Yoga" at bounding box center [335, 212] width 108 height 25
click at [373, 208] on button "Yoga" at bounding box center [377, 212] width 8 height 8
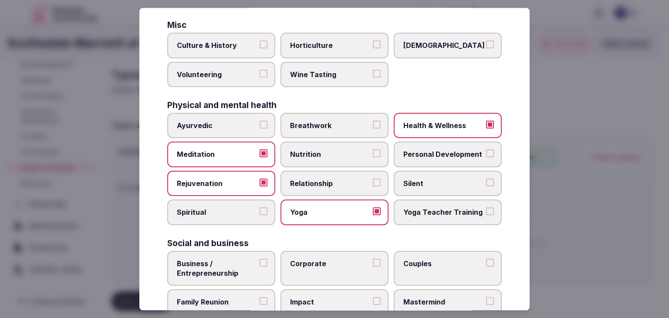
click at [424, 142] on label "Personal Development" at bounding box center [448, 154] width 108 height 25
click at [486, 150] on button "Personal Development" at bounding box center [490, 154] width 8 height 8
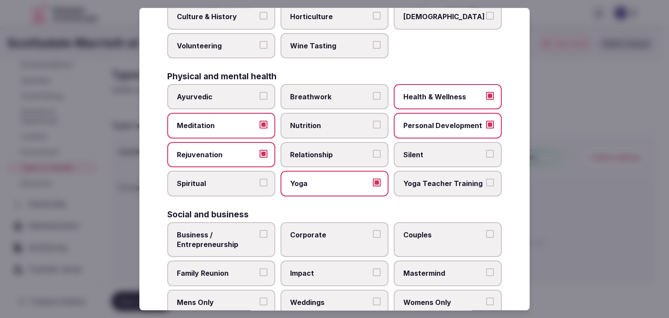
scroll to position [354, 0]
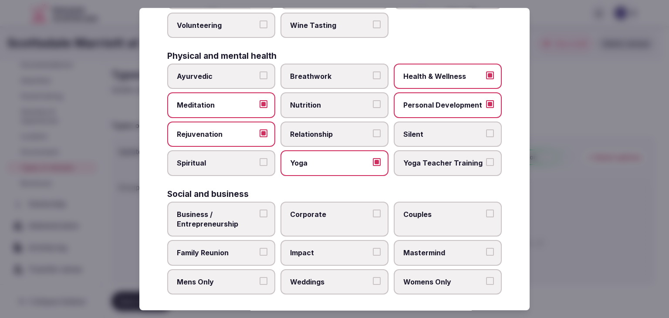
click at [228, 162] on span "Spiritual" at bounding box center [217, 164] width 80 height 10
click at [260, 162] on button "Spiritual" at bounding box center [264, 163] width 8 height 8
click at [310, 211] on span "Corporate" at bounding box center [330, 215] width 80 height 10
click at [373, 211] on button "Corporate" at bounding box center [377, 214] width 8 height 8
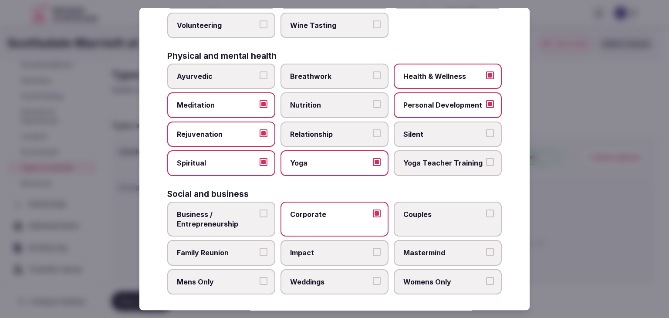
click at [315, 277] on span "Weddings" at bounding box center [330, 282] width 80 height 10
click at [373, 277] on button "Weddings" at bounding box center [377, 281] width 8 height 8
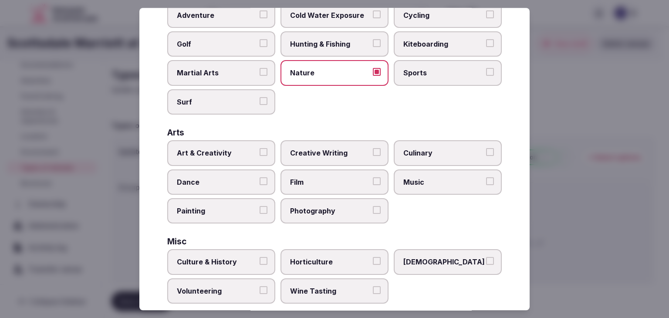
scroll to position [0, 0]
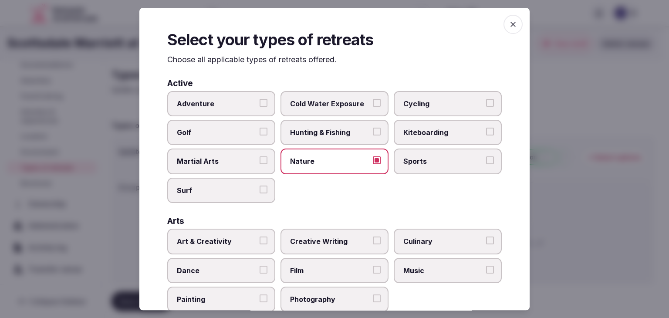
drag, startPoint x: 504, startPoint y: 24, endPoint x: 498, endPoint y: 35, distance: 13.1
click at [509, 24] on icon "button" at bounding box center [513, 24] width 9 height 9
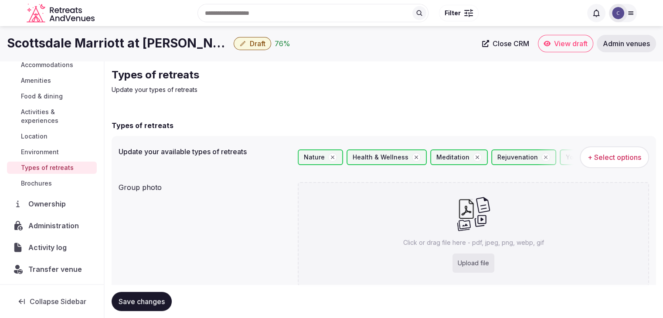
click at [468, 262] on div "Upload file" at bounding box center [473, 263] width 42 height 19
click at [448, 263] on div "Click or drag file here - pdf, jpeg, png, webp, gif Upload file" at bounding box center [473, 234] width 351 height 104
type input "**********"
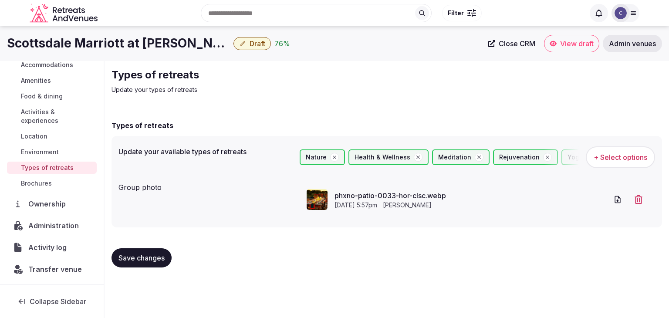
click at [161, 250] on button "Save changes" at bounding box center [142, 257] width 60 height 19
click at [252, 43] on span "Draft" at bounding box center [258, 43] width 16 height 9
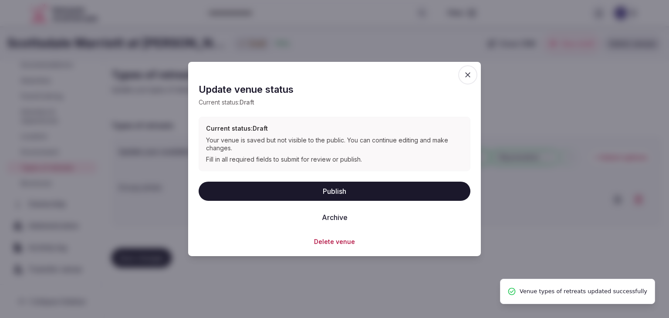
click at [306, 190] on button "Publish" at bounding box center [335, 190] width 272 height 19
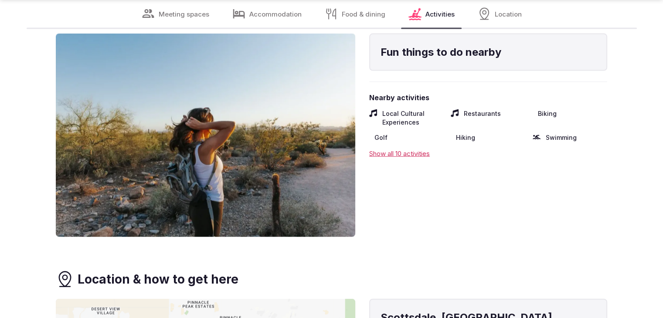
scroll to position [2004, 0]
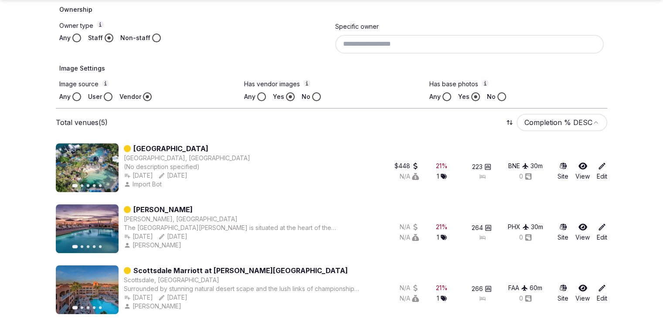
scroll to position [392, 0]
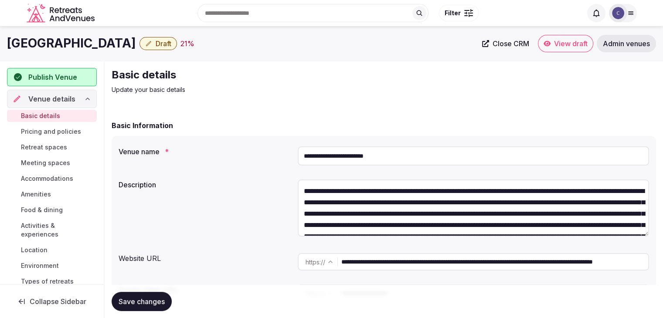
click at [414, 153] on input "**********" at bounding box center [473, 155] width 351 height 19
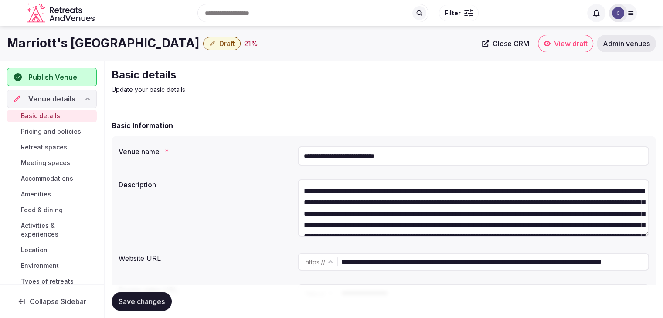
click at [417, 156] on input "**********" at bounding box center [473, 155] width 351 height 19
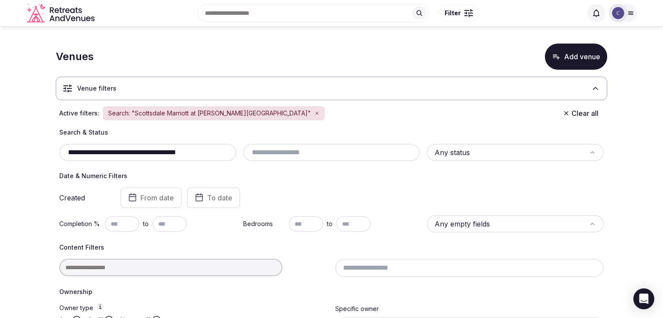
scroll to position [38, 0]
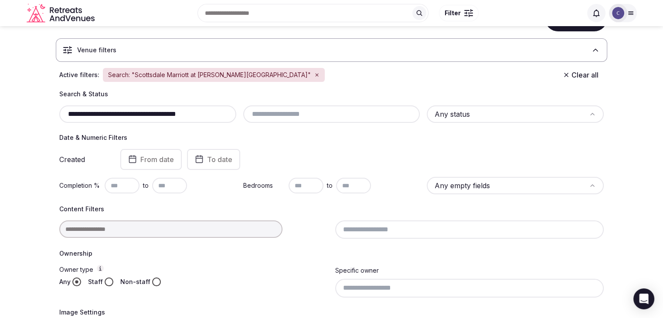
click at [191, 115] on input "**********" at bounding box center [148, 114] width 170 height 10
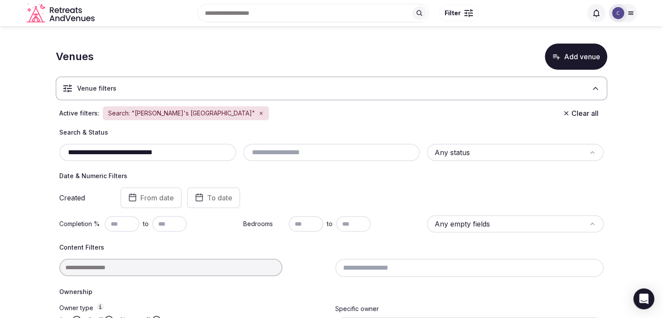
click at [209, 156] on input "**********" at bounding box center [148, 152] width 170 height 10
paste input "***"
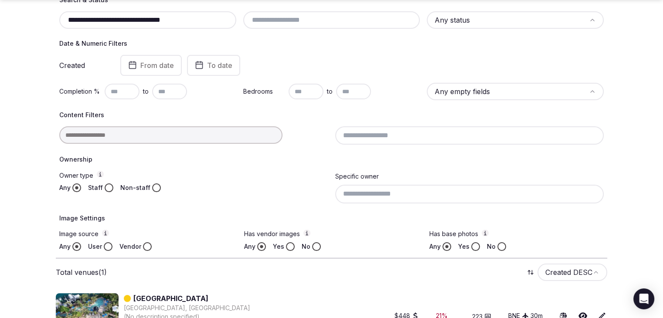
scroll to position [169, 0]
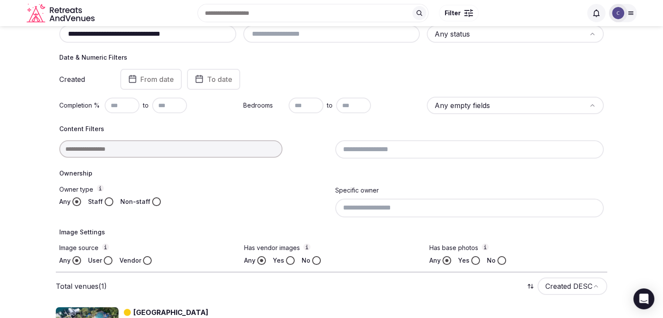
scroll to position [38, 0]
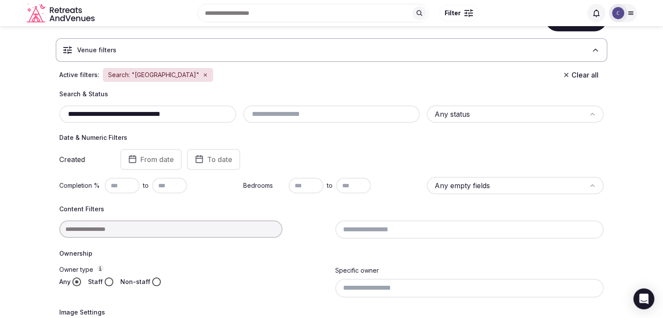
drag, startPoint x: 166, startPoint y: 111, endPoint x: 239, endPoint y: 117, distance: 73.0
click at [239, 117] on div "**********" at bounding box center [331, 113] width 544 height 17
type input "**********"
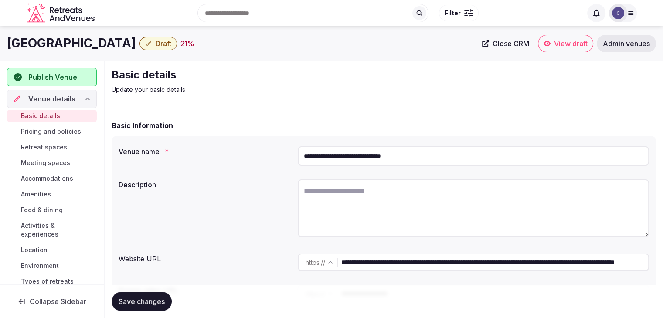
click at [433, 158] on input "**********" at bounding box center [473, 155] width 351 height 19
drag, startPoint x: 596, startPoint y: 263, endPoint x: 249, endPoint y: 266, distance: 347.2
click at [249, 266] on div "**********" at bounding box center [383, 262] width 530 height 24
